Goal: Contribute content: Add original content to the website for others to see

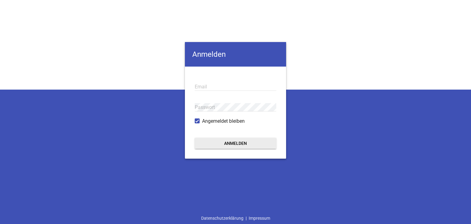
type input "[EMAIL_ADDRESS][PERSON_NAME][DOMAIN_NAME]"
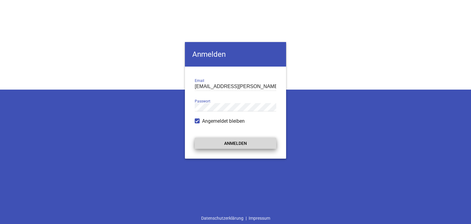
click at [206, 144] on button "Anmelden" at bounding box center [236, 143] width 82 height 11
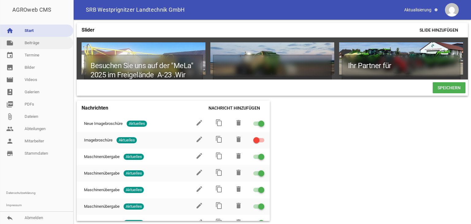
click at [32, 42] on link "note Beiträge" at bounding box center [36, 43] width 73 height 12
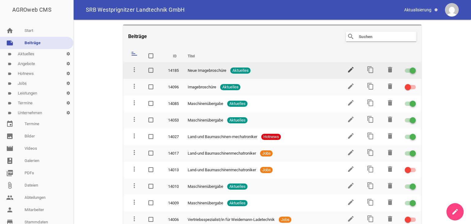
click at [348, 69] on icon "edit" at bounding box center [350, 69] width 7 height 7
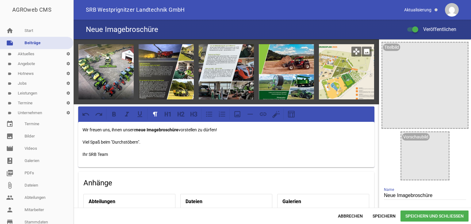
click at [364, 51] on icon "image" at bounding box center [367, 52] width 10 height 10
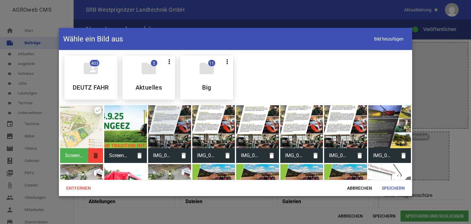
click at [96, 156] on icon "delete" at bounding box center [95, 155] width 15 height 15
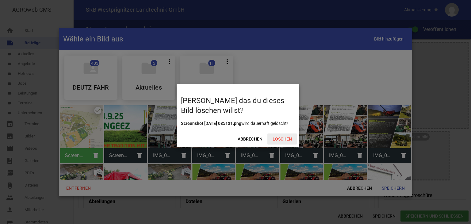
click at [277, 144] on span "Löschen" at bounding box center [281, 138] width 29 height 11
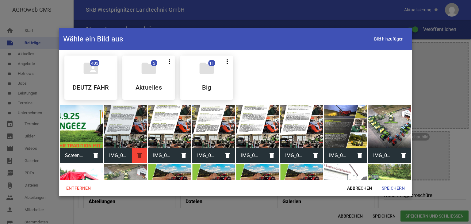
click at [139, 156] on icon "delete" at bounding box center [139, 155] width 15 height 15
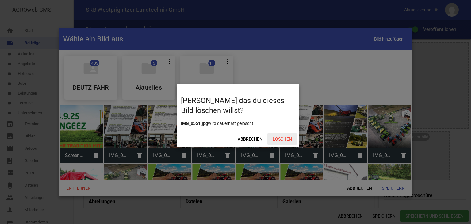
click at [276, 138] on span "Löschen" at bounding box center [281, 138] width 29 height 11
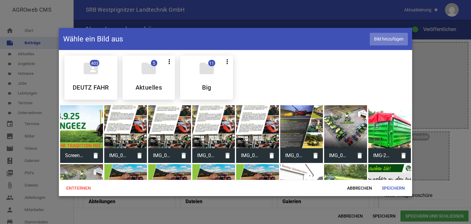
click at [395, 37] on span "Bild hinzufügen" at bounding box center [389, 39] width 38 height 13
click at [386, 187] on span "Speichern" at bounding box center [393, 187] width 33 height 11
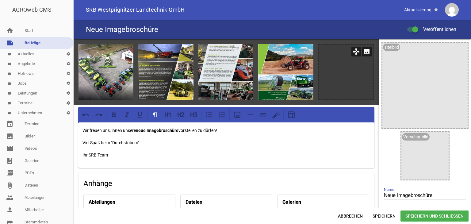
click at [363, 50] on icon "image" at bounding box center [367, 52] width 10 height 10
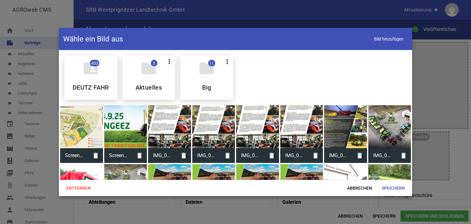
click at [83, 131] on div at bounding box center [81, 126] width 43 height 43
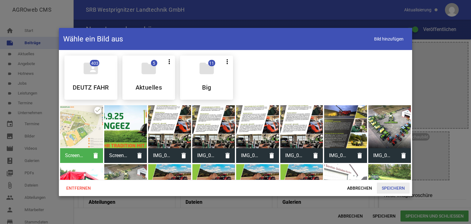
click at [391, 187] on span "Speichern" at bounding box center [393, 187] width 33 height 11
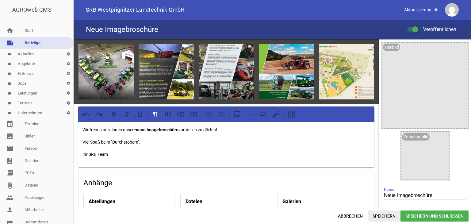
click at [379, 214] on span "Speichern" at bounding box center [383, 215] width 33 height 11
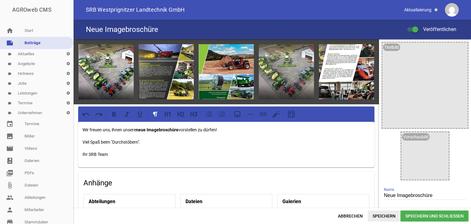
click at [376, 216] on span "Speichern" at bounding box center [383, 215] width 33 height 11
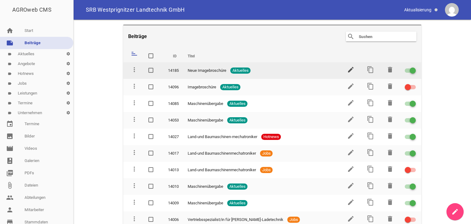
click at [347, 68] on icon "edit" at bounding box center [350, 69] width 7 height 7
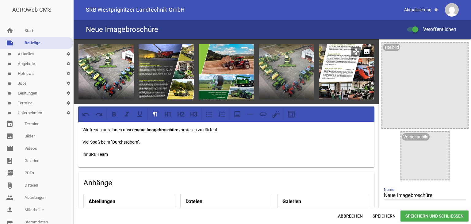
click at [364, 51] on icon "image" at bounding box center [367, 52] width 10 height 10
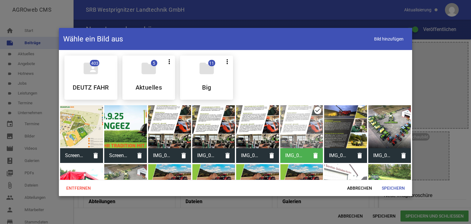
click at [90, 129] on div at bounding box center [81, 126] width 43 height 43
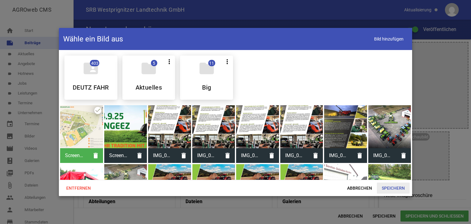
click at [383, 187] on span "Speichern" at bounding box center [393, 187] width 33 height 11
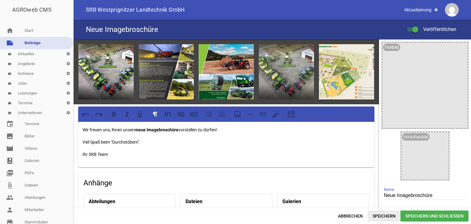
click at [383, 214] on span "Speichern" at bounding box center [383, 215] width 33 height 11
click at [408, 31] on div at bounding box center [412, 29] width 11 height 4
click at [416, 26] on input "Veröffentlichen" at bounding box center [416, 26] width 0 height 0
click at [408, 30] on div at bounding box center [410, 29] width 6 height 6
click at [416, 26] on input "Veröffentlichen" at bounding box center [416, 26] width 0 height 0
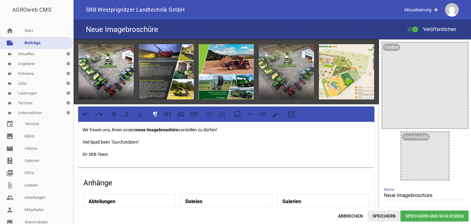
click at [387, 214] on span "Speichern" at bounding box center [383, 215] width 33 height 11
click at [26, 31] on link "home Start" at bounding box center [36, 31] width 73 height 12
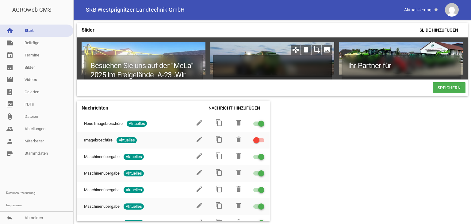
click at [250, 64] on h1 at bounding box center [272, 66] width 119 height 22
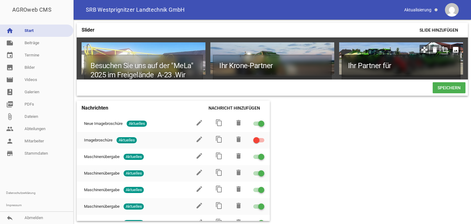
click at [395, 67] on h1 "Ihr Partner für" at bounding box center [400, 66] width 119 height 22
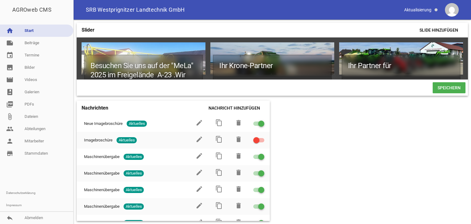
click at [440, 90] on span "Speichern" at bounding box center [448, 87] width 33 height 11
click at [326, 50] on icon "image" at bounding box center [327, 50] width 10 height 10
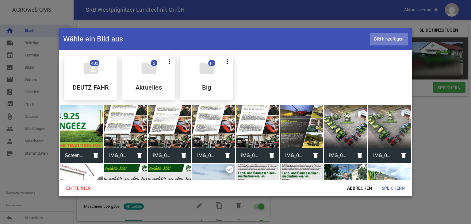
click at [384, 40] on span "Bild hinzufügen" at bounding box center [389, 39] width 38 height 13
click at [394, 187] on span "Speichern" at bounding box center [393, 187] width 33 height 11
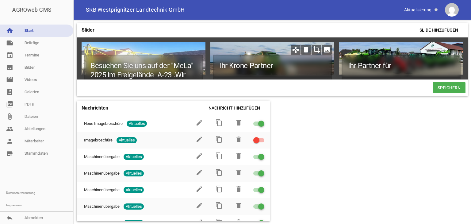
click at [327, 48] on icon "image" at bounding box center [327, 50] width 10 height 10
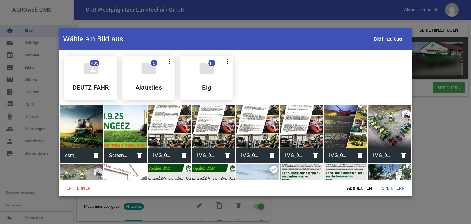
click at [83, 122] on div at bounding box center [81, 126] width 43 height 43
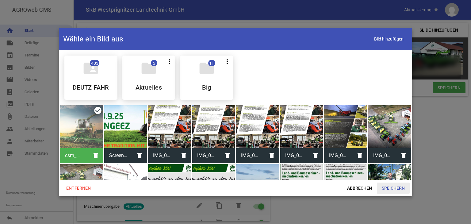
click at [398, 185] on span "Speichern" at bounding box center [393, 187] width 33 height 11
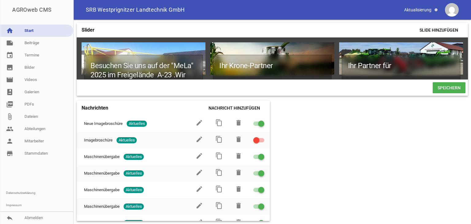
click at [447, 89] on span "Speichern" at bounding box center [448, 87] width 33 height 11
click at [196, 49] on icon "image" at bounding box center [198, 50] width 10 height 10
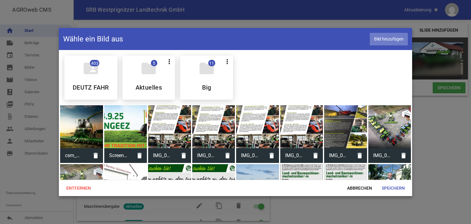
click at [384, 41] on span "Bild hinzufügen" at bounding box center [389, 39] width 38 height 13
click at [385, 187] on span "Speichern" at bounding box center [393, 187] width 33 height 11
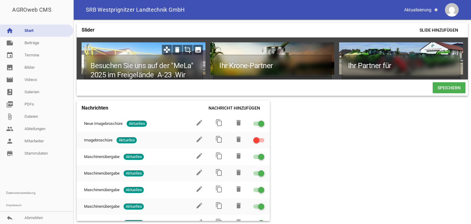
click at [197, 49] on icon "image" at bounding box center [198, 50] width 10 height 10
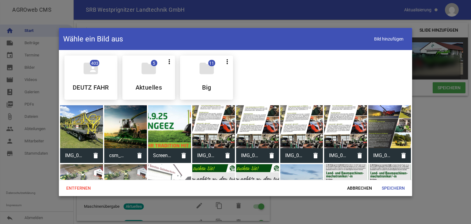
click at [87, 129] on div at bounding box center [81, 126] width 43 height 43
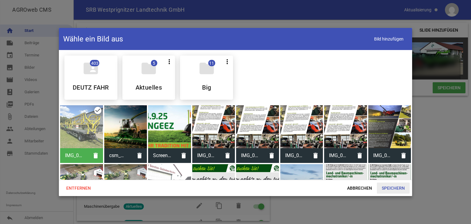
click at [396, 188] on span "Speichern" at bounding box center [393, 187] width 33 height 11
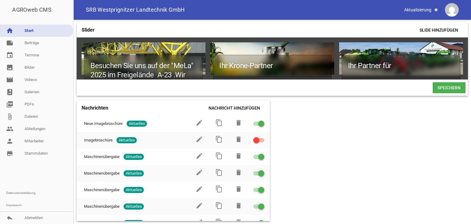
click at [448, 90] on span "Speichern" at bounding box center [448, 87] width 33 height 11
click at [177, 50] on icon "delete" at bounding box center [177, 50] width 10 height 10
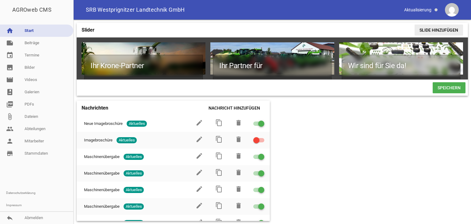
click at [425, 30] on span "Slide hinzufügen" at bounding box center [438, 30] width 48 height 11
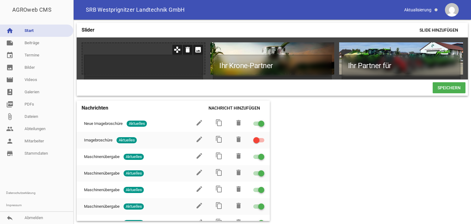
click at [199, 51] on icon "image" at bounding box center [198, 50] width 10 height 10
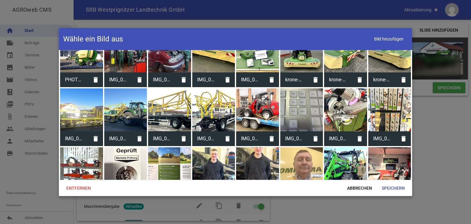
scroll to position [460, 0]
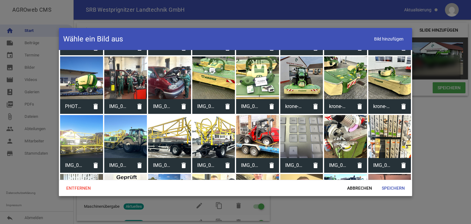
click at [124, 146] on div at bounding box center [125, 136] width 43 height 43
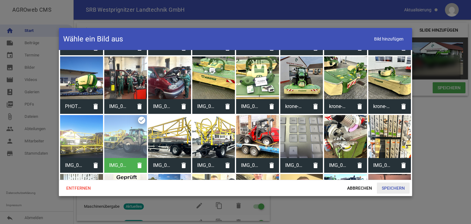
click at [386, 186] on span "Speichern" at bounding box center [393, 187] width 33 height 11
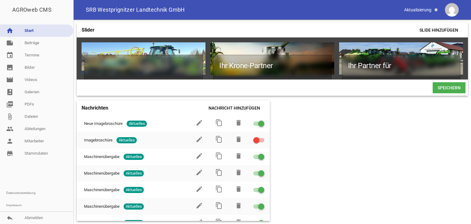
click at [455, 90] on span "Speichern" at bounding box center [448, 87] width 33 height 11
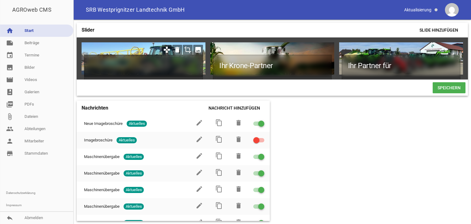
click at [135, 64] on h1 at bounding box center [143, 66] width 119 height 22
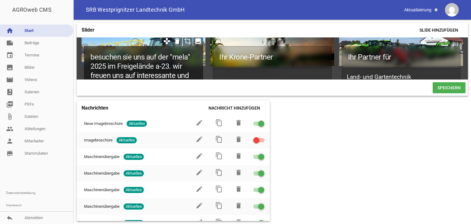
scroll to position [18, 0]
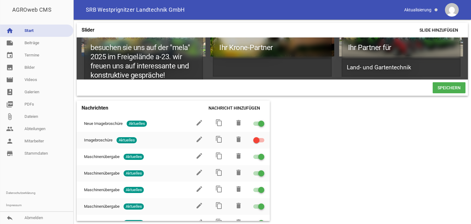
click at [445, 92] on span "Speichern" at bounding box center [448, 87] width 33 height 11
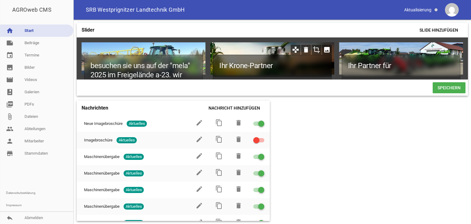
click at [218, 65] on h1 "Ihr Krone-Partner" at bounding box center [272, 66] width 119 height 22
click at [231, 65] on h1 "SRB-Ihr Krone-Partner" at bounding box center [272, 66] width 119 height 22
click at [236, 64] on h1 "SRB -Ihr Krone-Partner" at bounding box center [272, 66] width 119 height 22
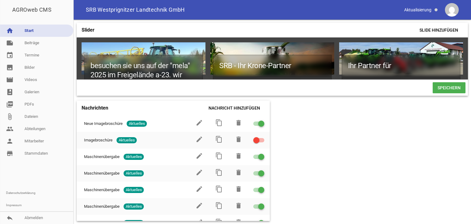
click at [441, 89] on span "Speichern" at bounding box center [448, 87] width 33 height 11
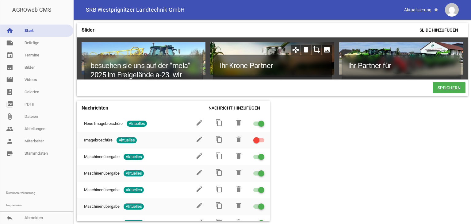
click at [218, 65] on h1 "Ihr Krone-Partner" at bounding box center [272, 66] width 119 height 22
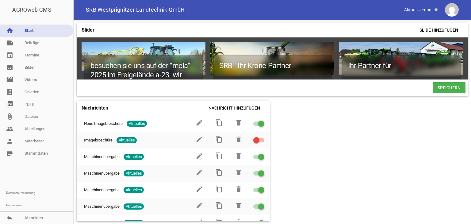
click at [441, 88] on span "Speichern" at bounding box center [448, 87] width 33 height 11
click at [29, 217] on link "reply Abmelden" at bounding box center [36, 217] width 73 height 12
